Goal: Information Seeking & Learning: Learn about a topic

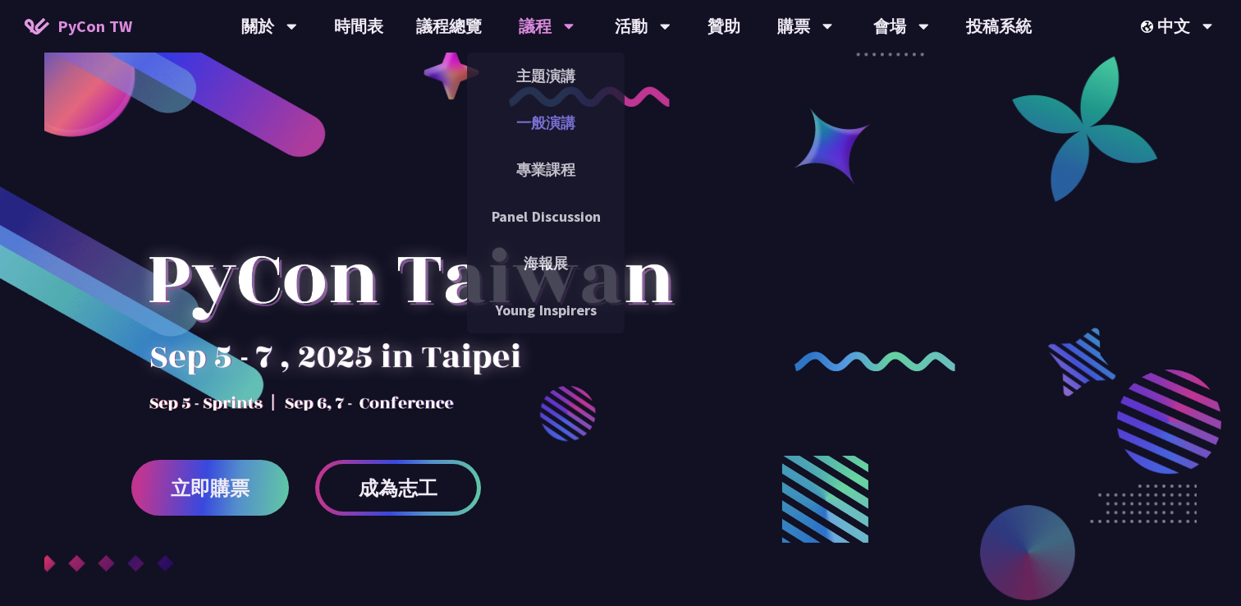
click at [536, 114] on link "一般演講" at bounding box center [546, 122] width 158 height 39
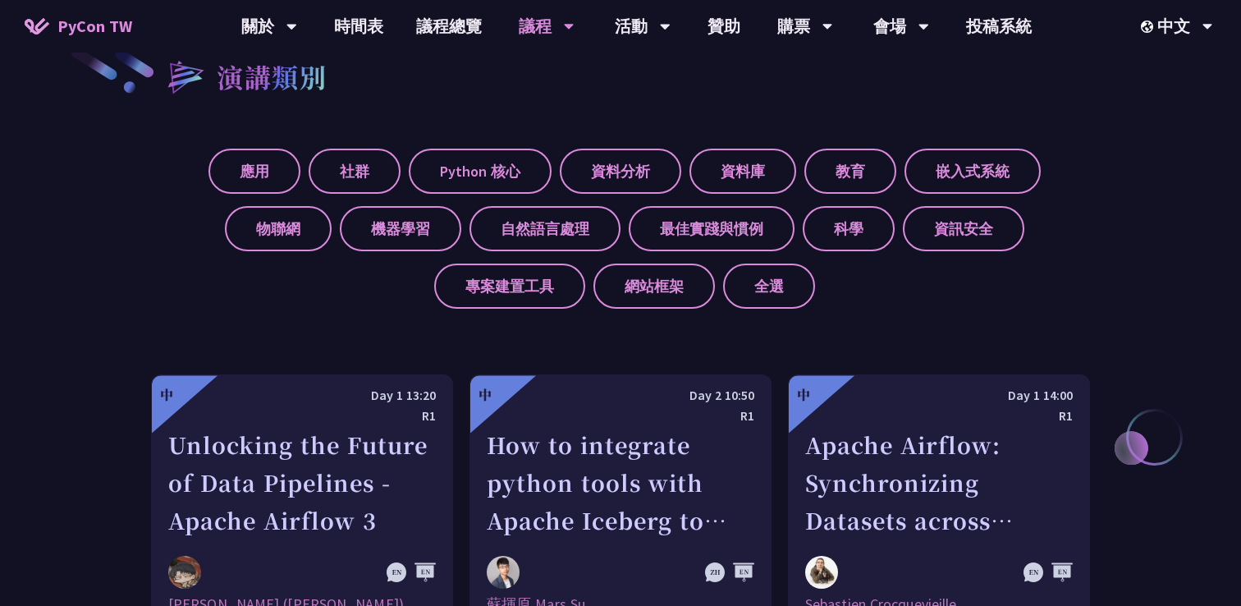
scroll to position [680, 0]
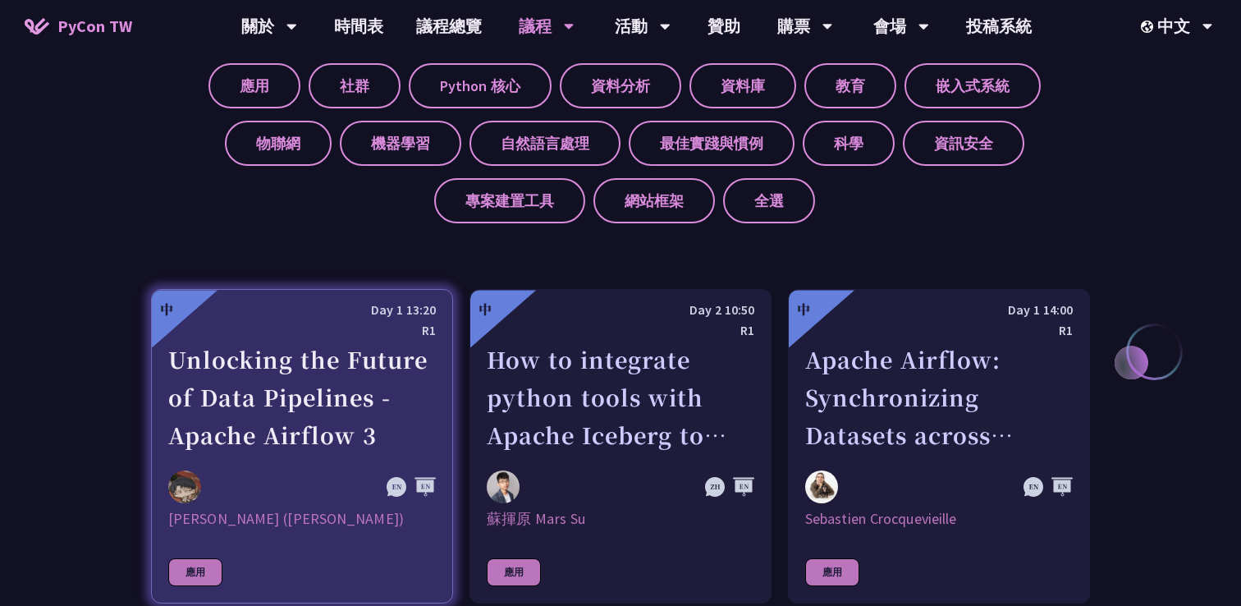
click at [340, 367] on div "Unlocking the Future of Data Pipelines - Apache Airflow 3" at bounding box center [302, 397] width 268 height 113
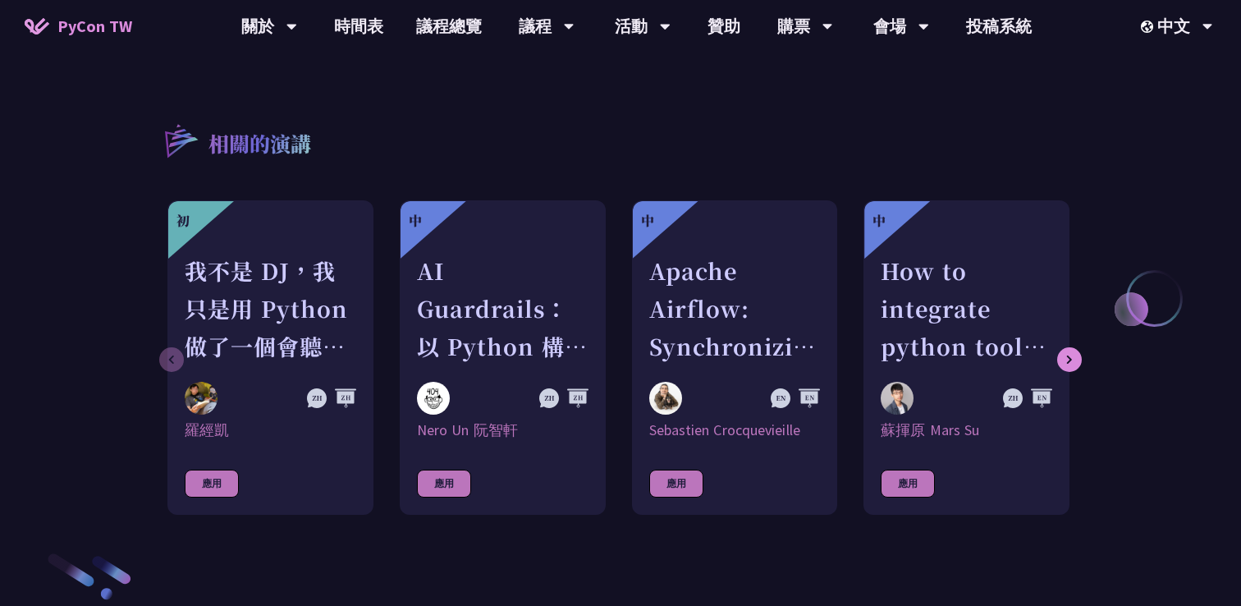
scroll to position [1729, 0]
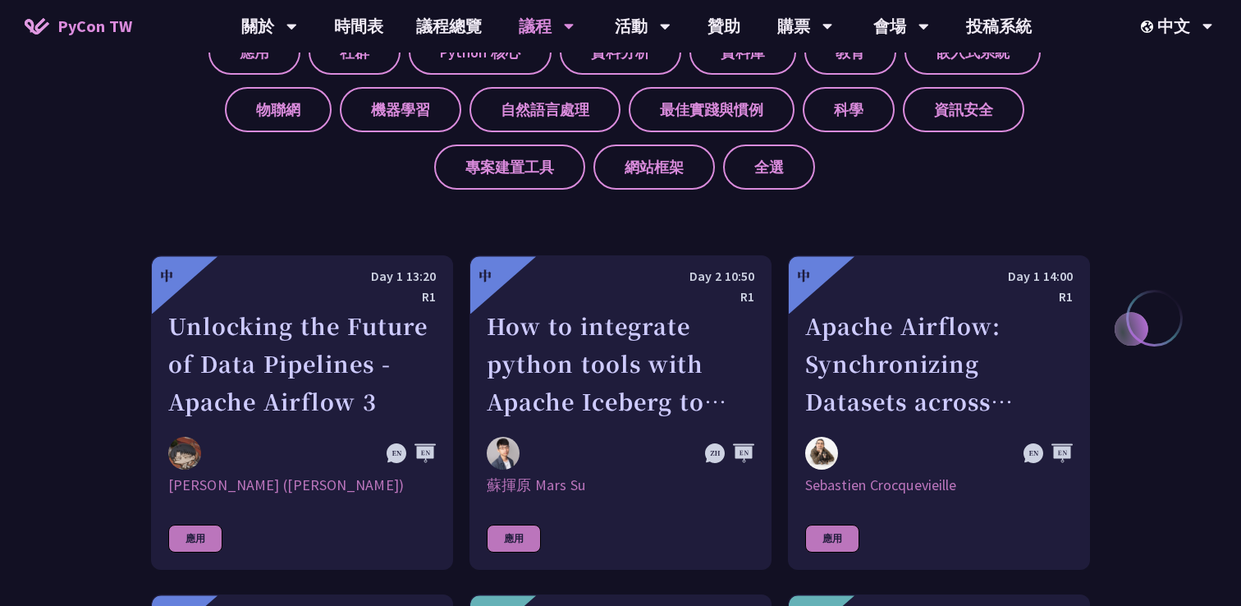
scroll to position [1045, 0]
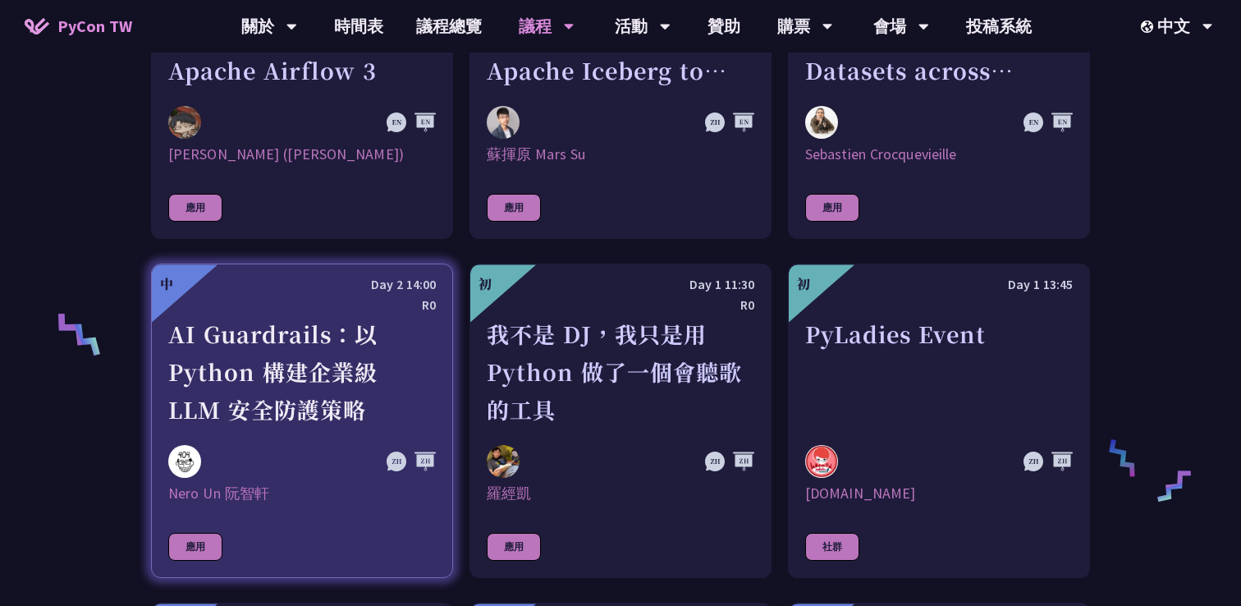
click at [384, 330] on div "AI Guardrails：以 Python 構建企業級 LLM 安全防護策略" at bounding box center [302, 371] width 268 height 113
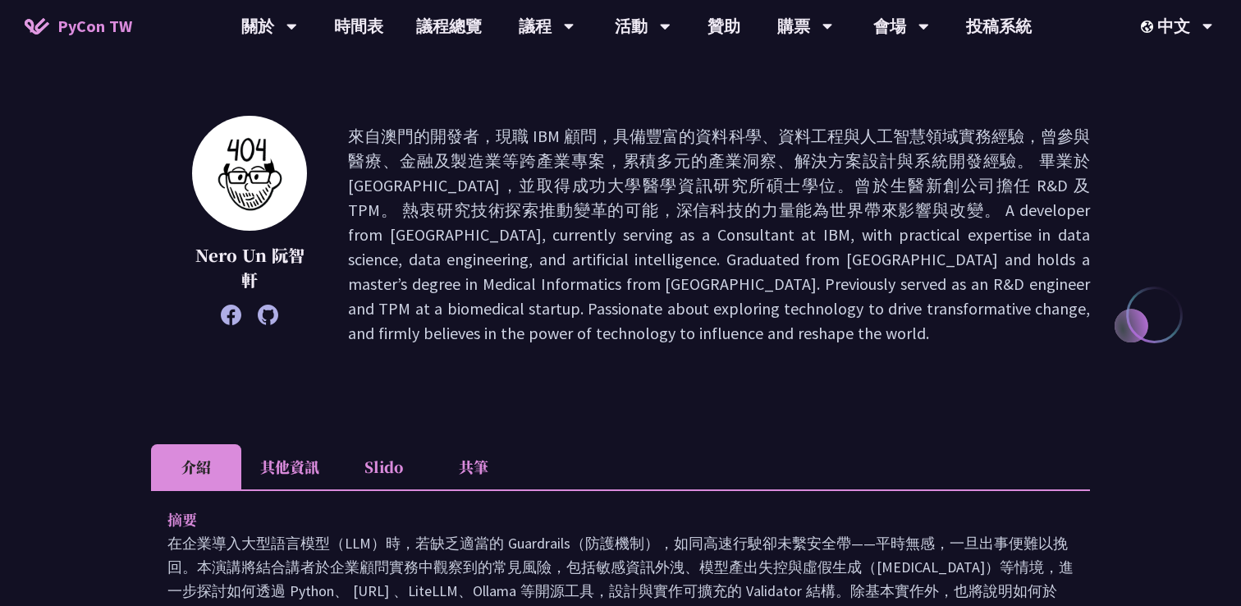
scroll to position [346, 0]
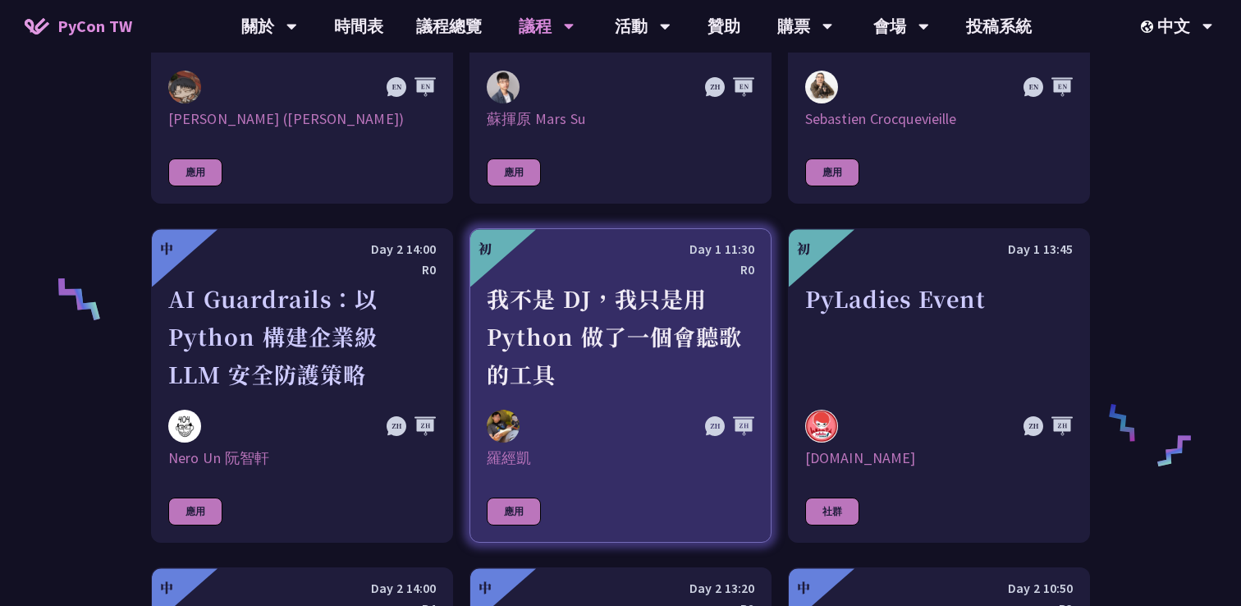
scroll to position [1081, 0]
click at [584, 289] on div "我不是 DJ，我只是用 Python 做了一個會聽歌的工具" at bounding box center [621, 335] width 268 height 113
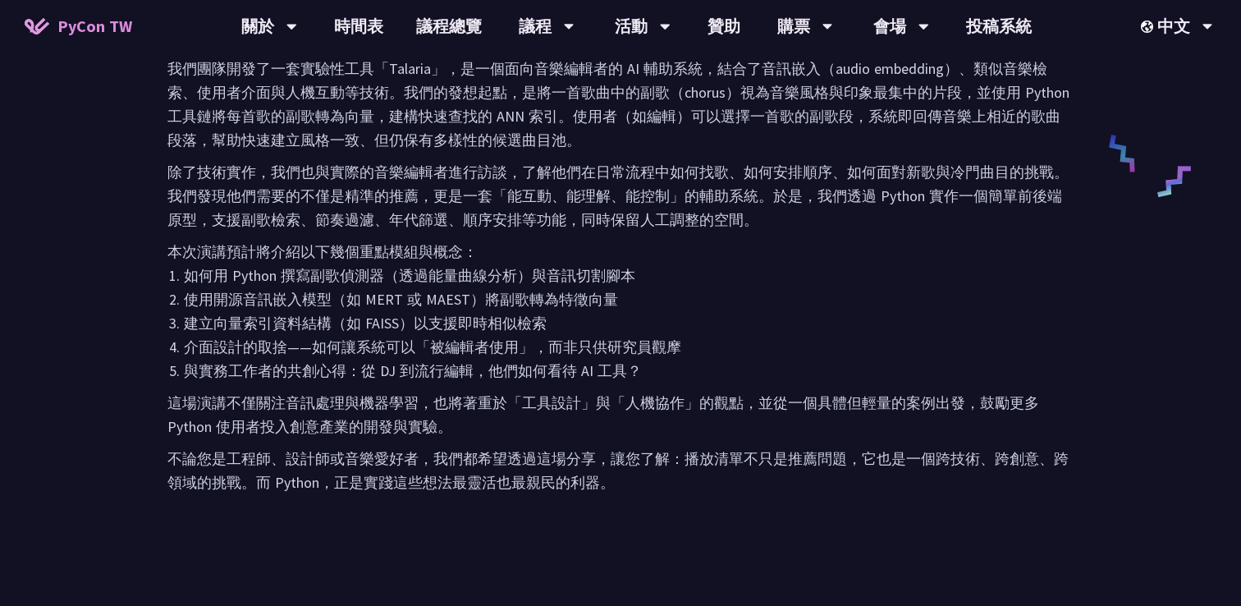
scroll to position [1138, 0]
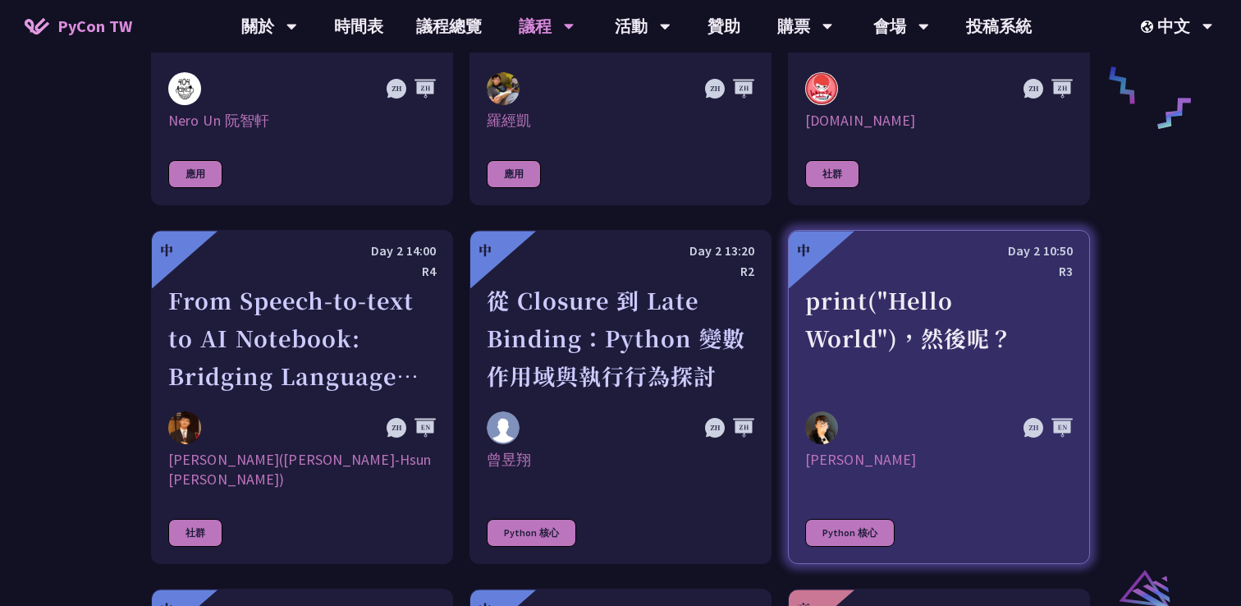
scroll to position [1440, 0]
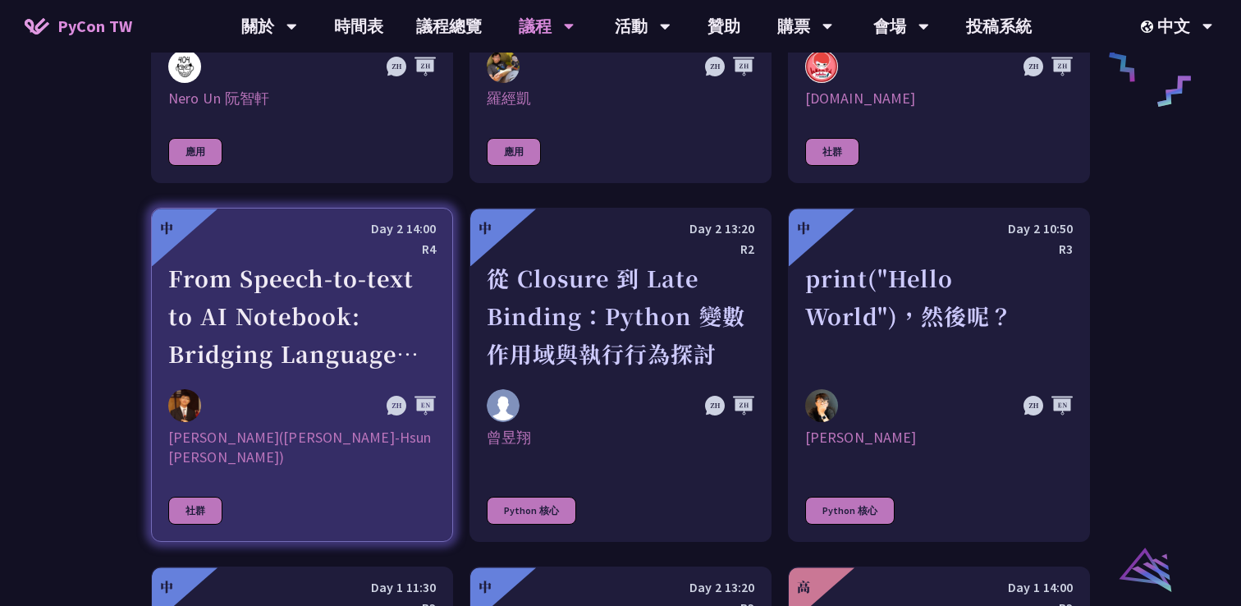
click at [286, 327] on div "From Speech-to-text to AI Notebook: Bridging Language and Technology at PyCon […" at bounding box center [302, 315] width 268 height 113
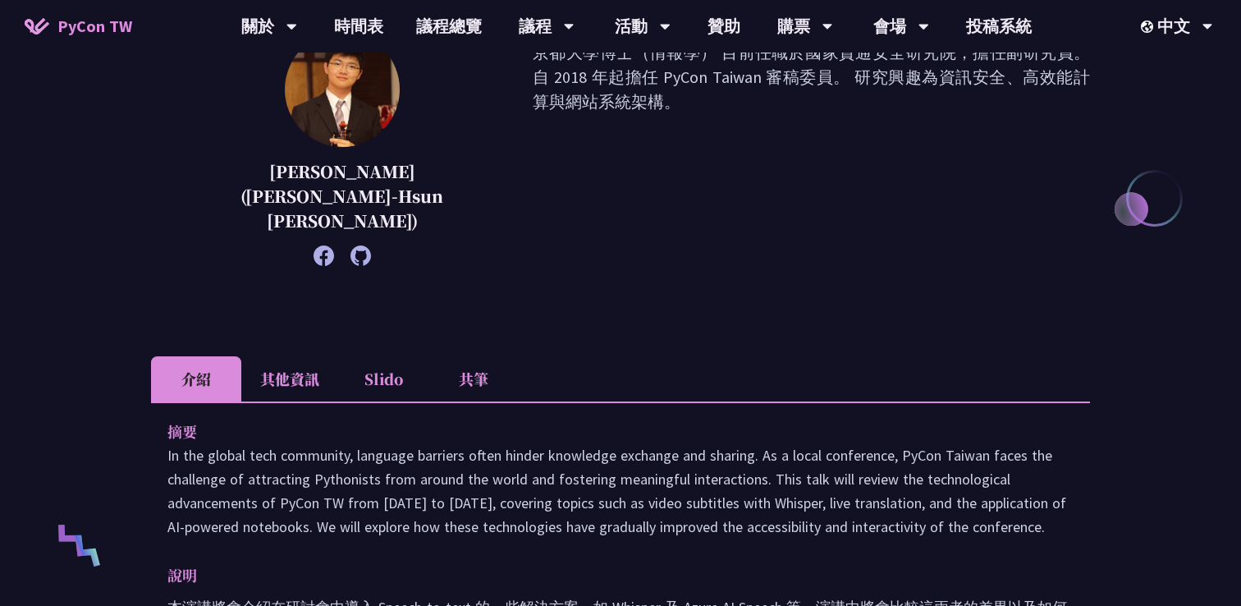
scroll to position [192, 0]
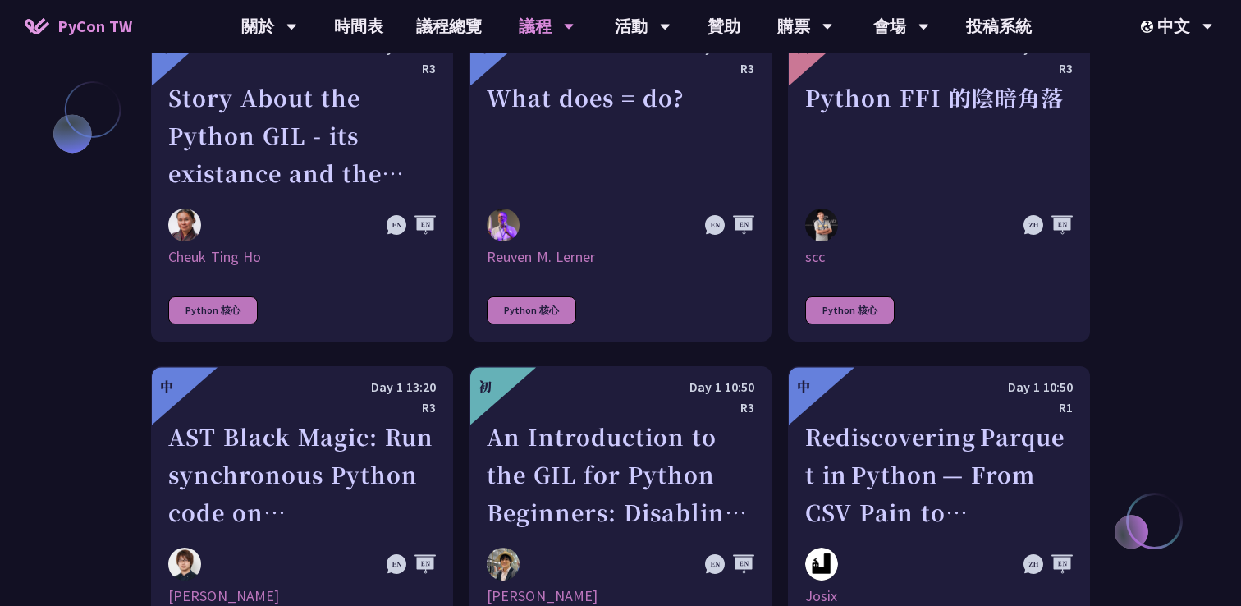
scroll to position [2051, 0]
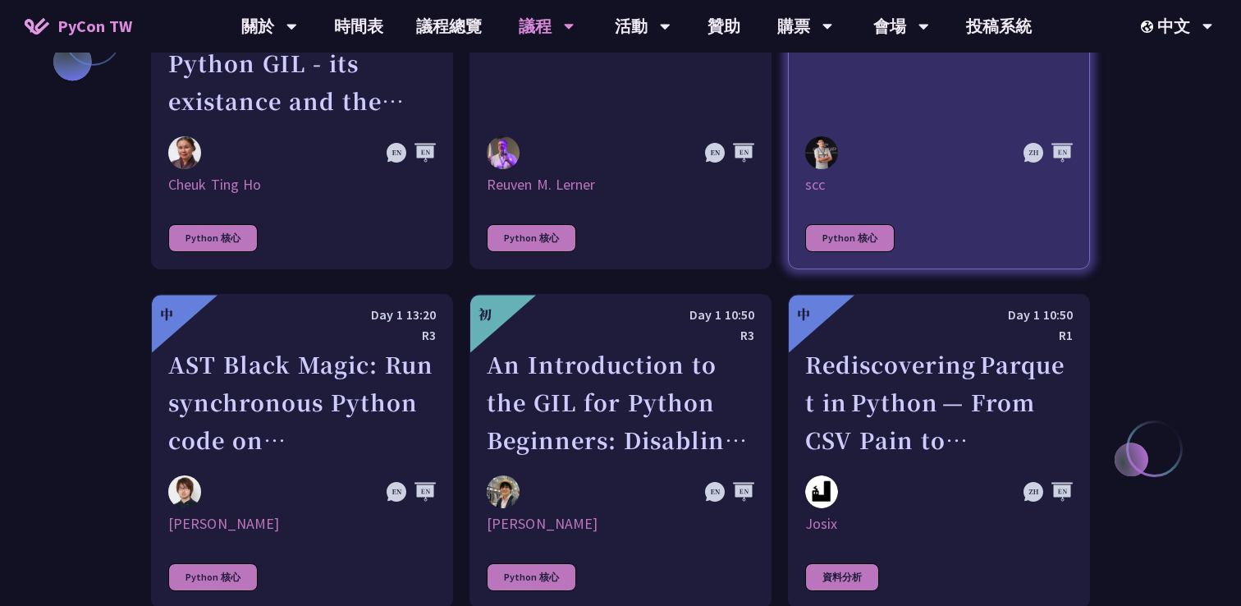
click at [854, 175] on div "scc" at bounding box center [939, 185] width 268 height 20
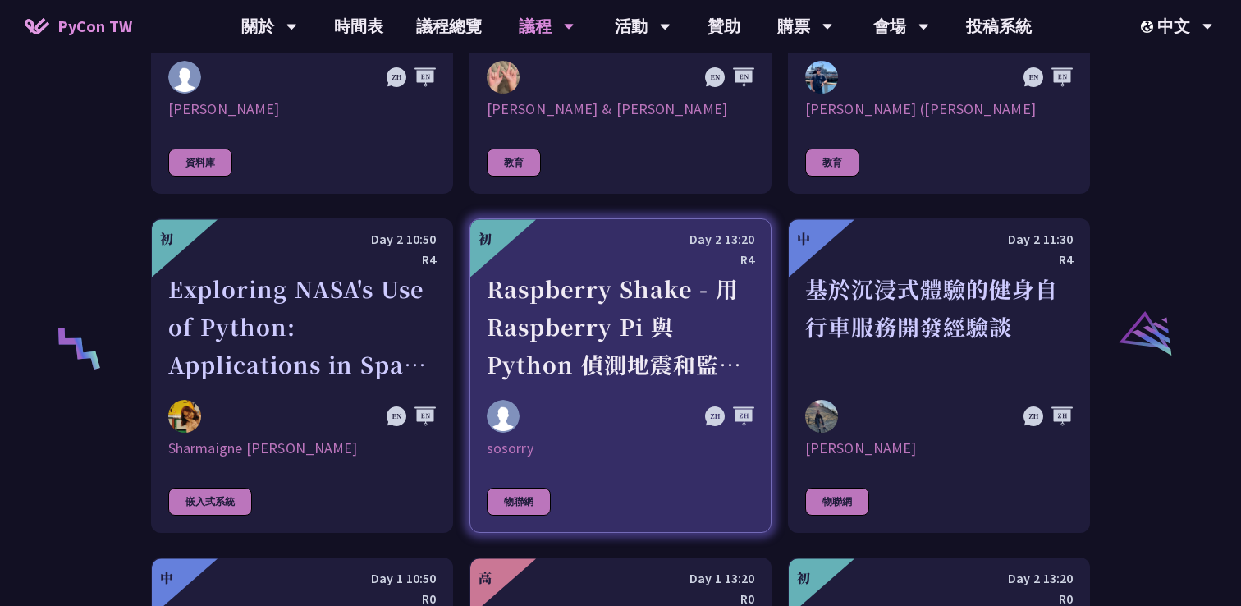
scroll to position [3142, 0]
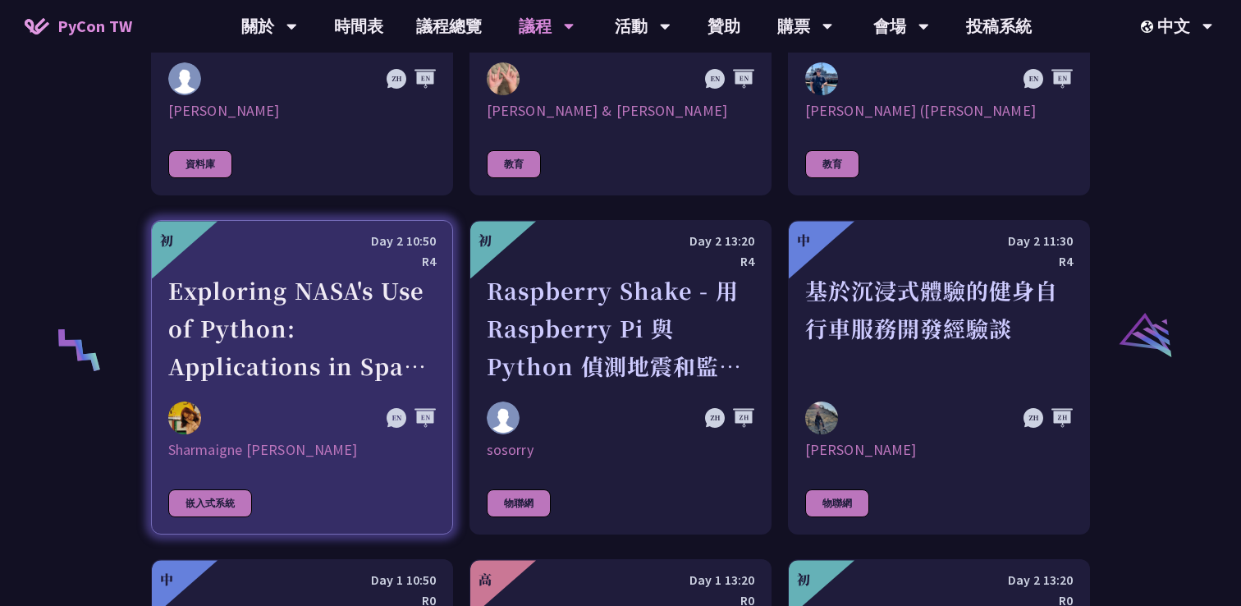
click at [187, 405] on img at bounding box center [184, 417] width 33 height 33
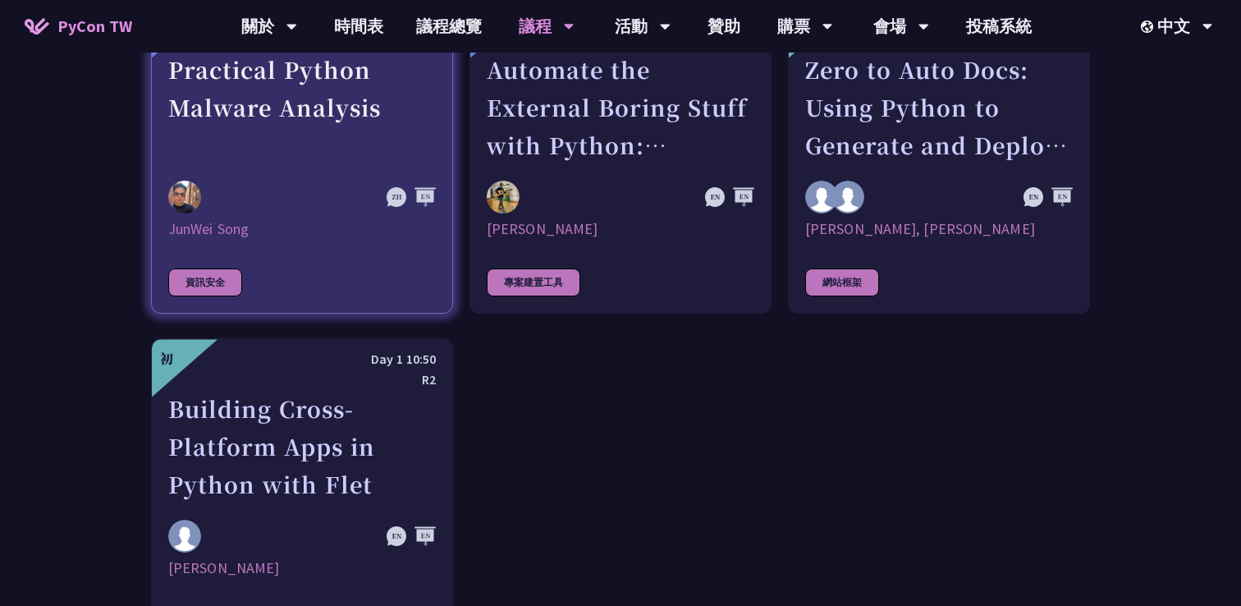
scroll to position [4751, 0]
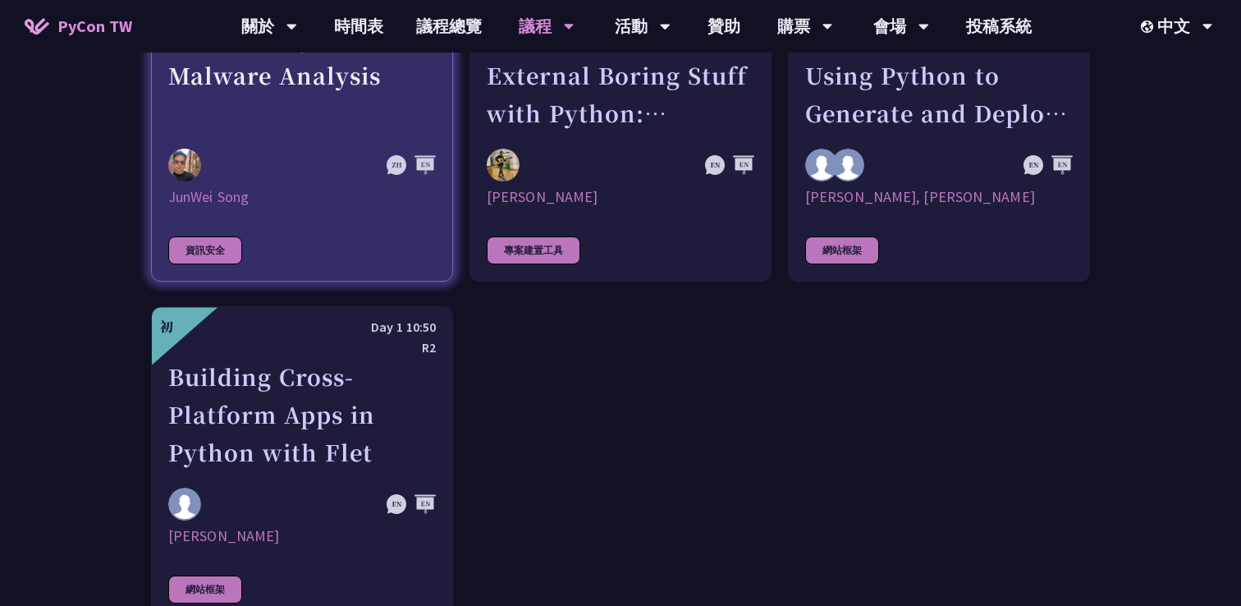
click at [301, 215] on link "中 Day 2 14:15 R3 Practical Python Malware Analysis JunWei Song 資訊安全" at bounding box center [302, 124] width 302 height 314
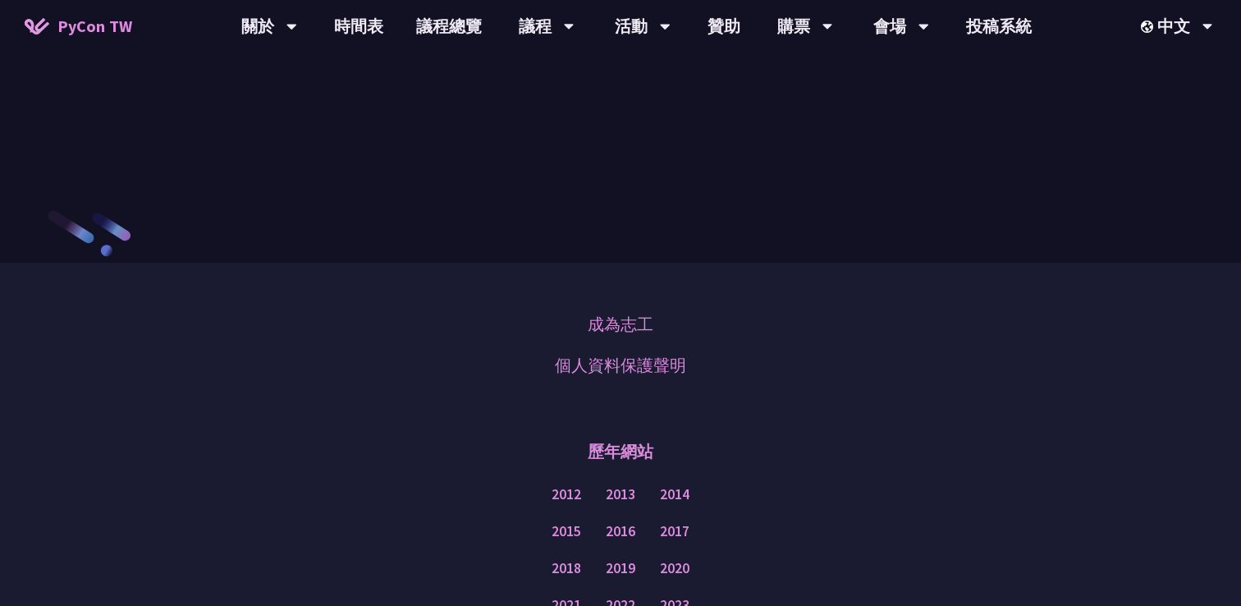
scroll to position [1988, 0]
click at [232, 45] on link "Slides" at bounding box center [207, 35] width 63 height 19
